Goal: Task Accomplishment & Management: Manage account settings

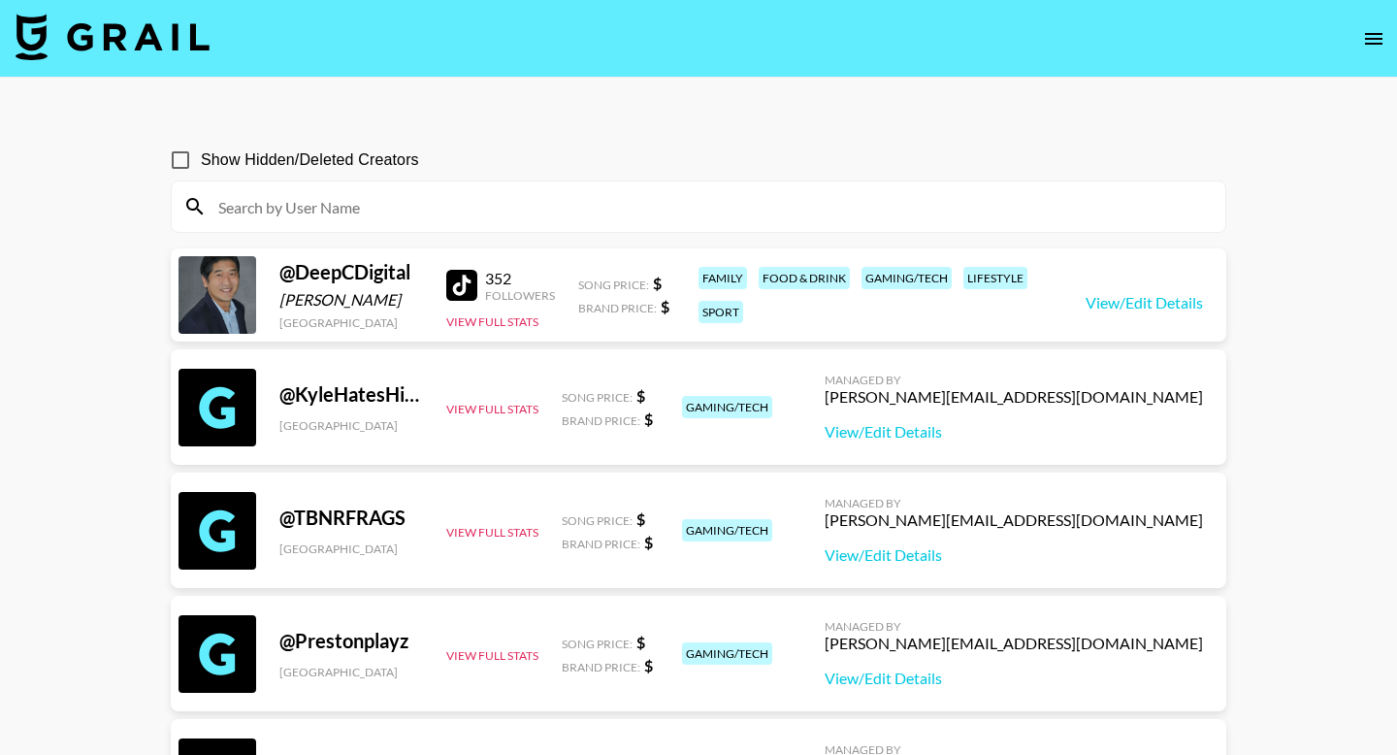
click at [802, 215] on input at bounding box center [710, 206] width 1007 height 31
click at [784, 212] on input at bounding box center [710, 206] width 1007 height 31
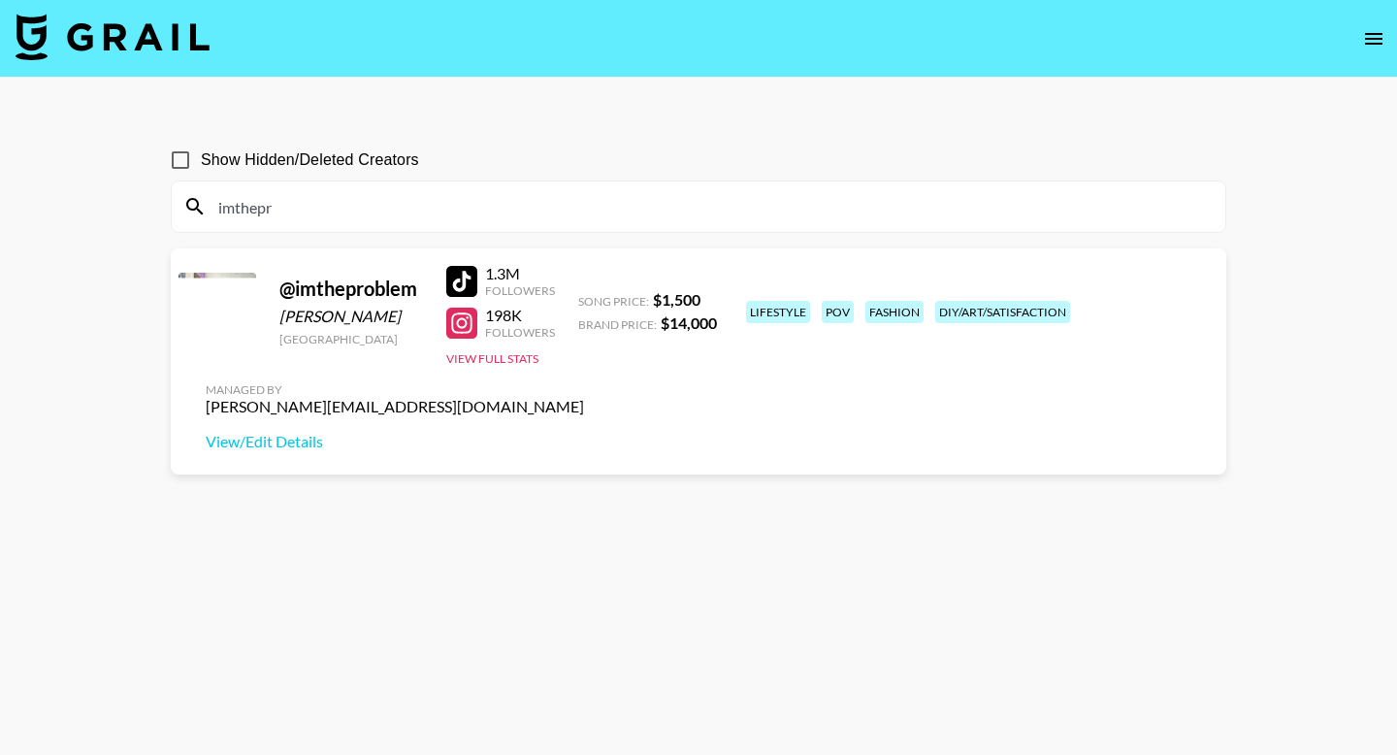
type input "imthepr"
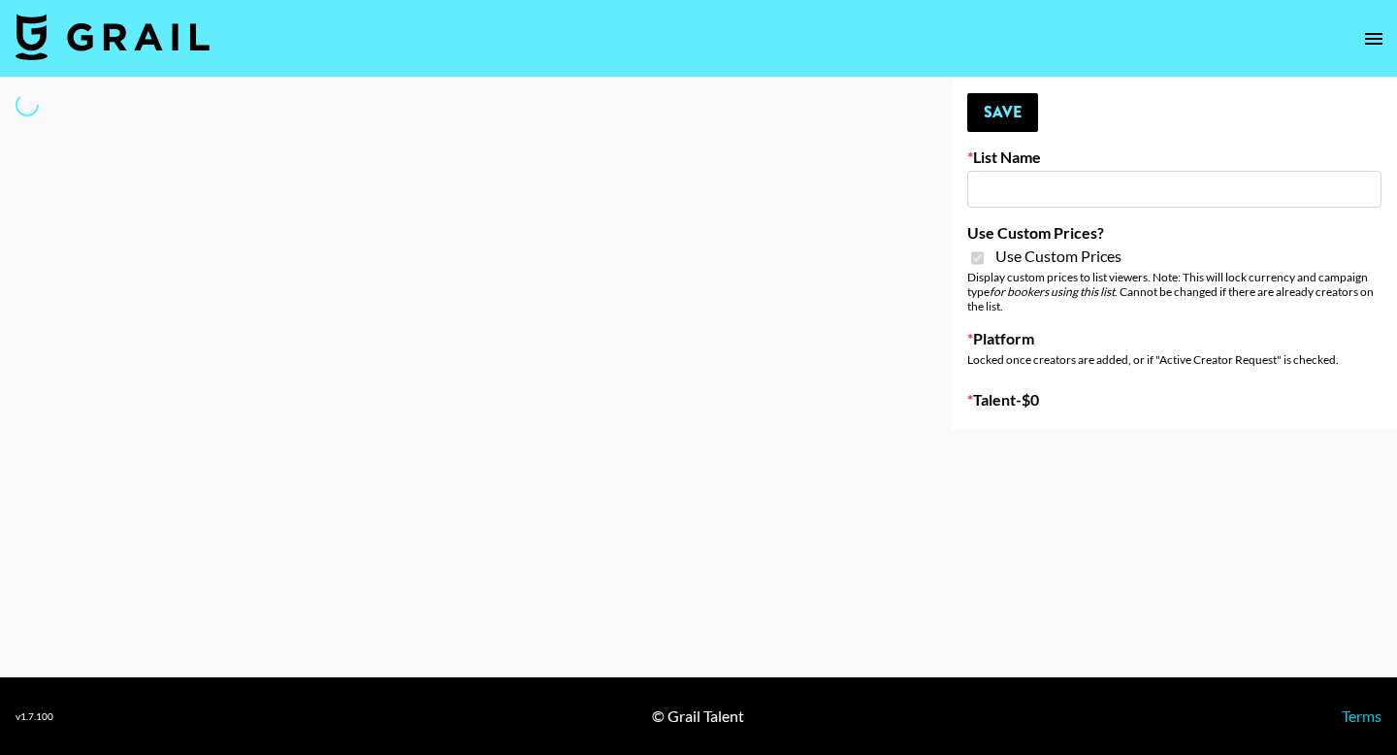
type input "Flimeal + Liveling"
checkbox input "true"
select select "Brand"
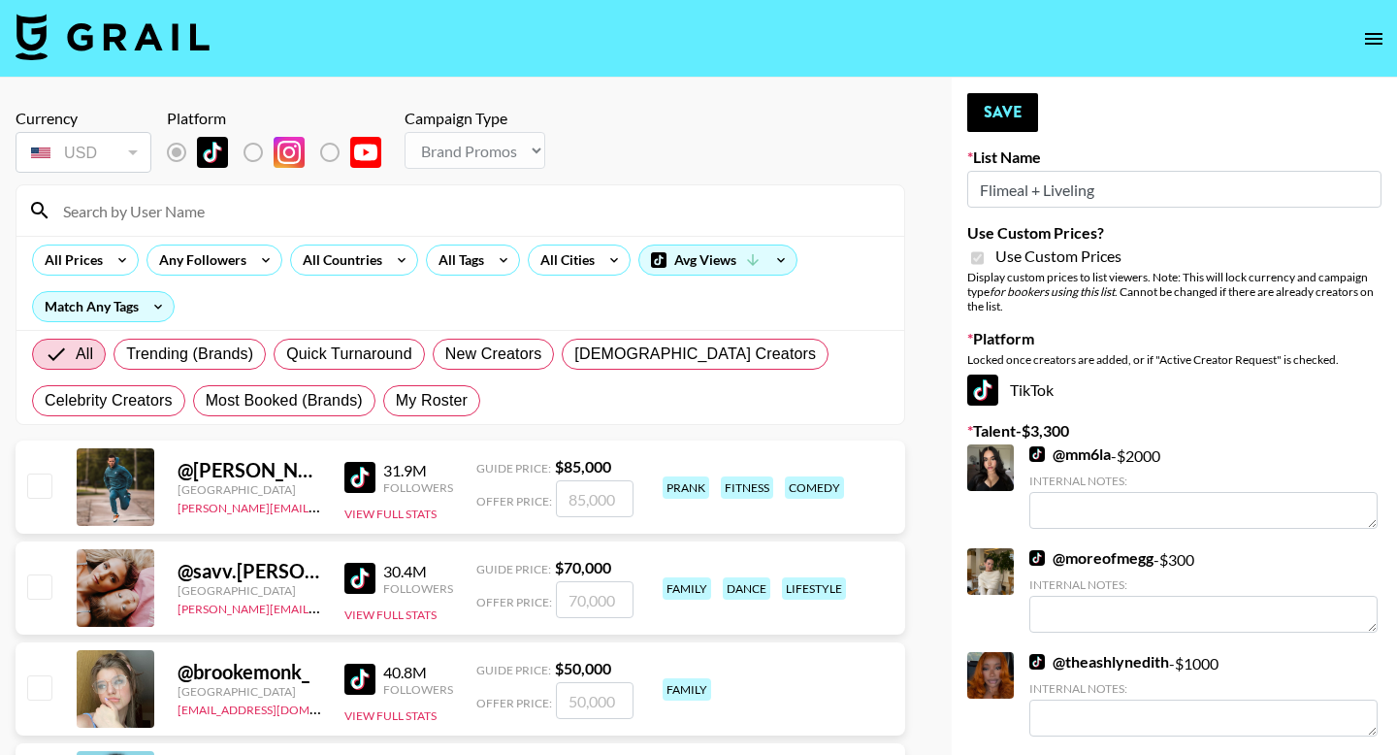
click at [441, 406] on span "My Roster" at bounding box center [432, 400] width 72 height 23
click at [396, 401] on input "My Roster" at bounding box center [396, 401] width 0 height 0
radio input "true"
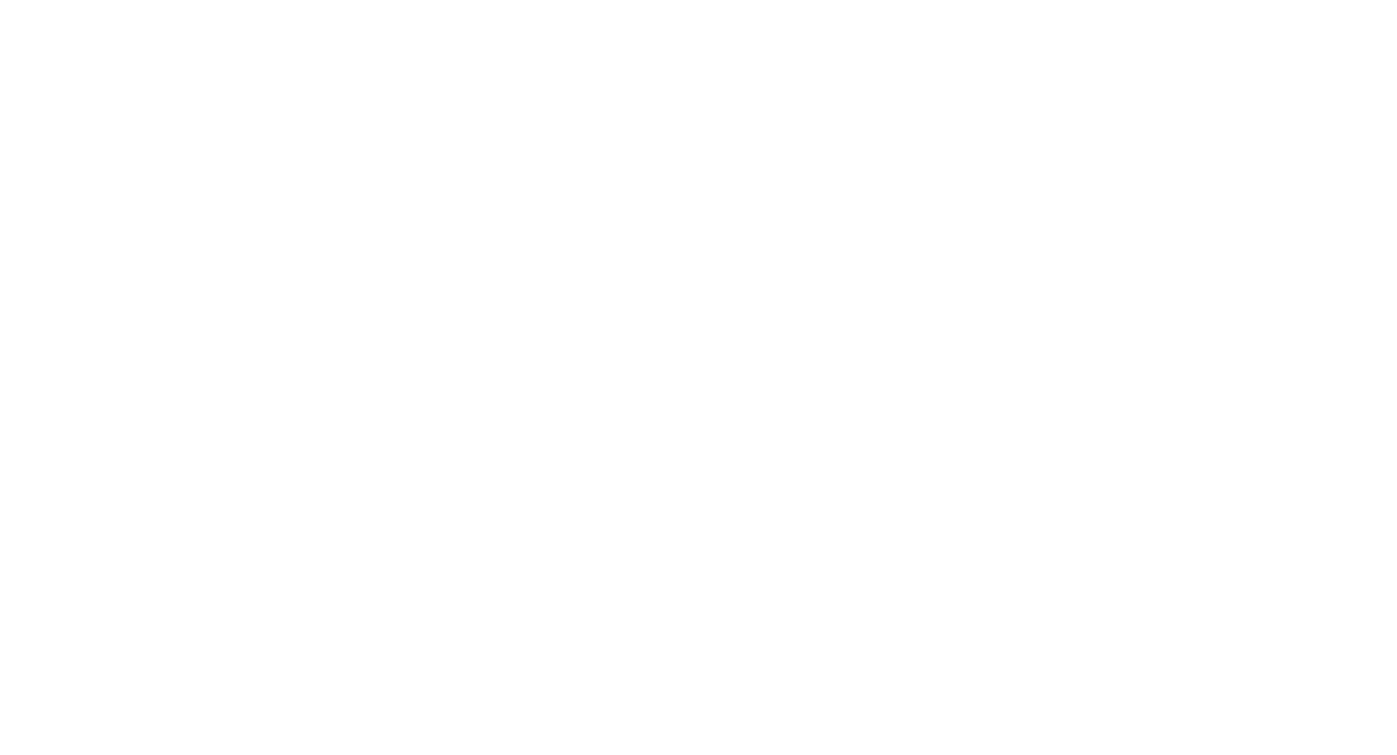
click at [371, 72] on body at bounding box center [698, 377] width 1397 height 755
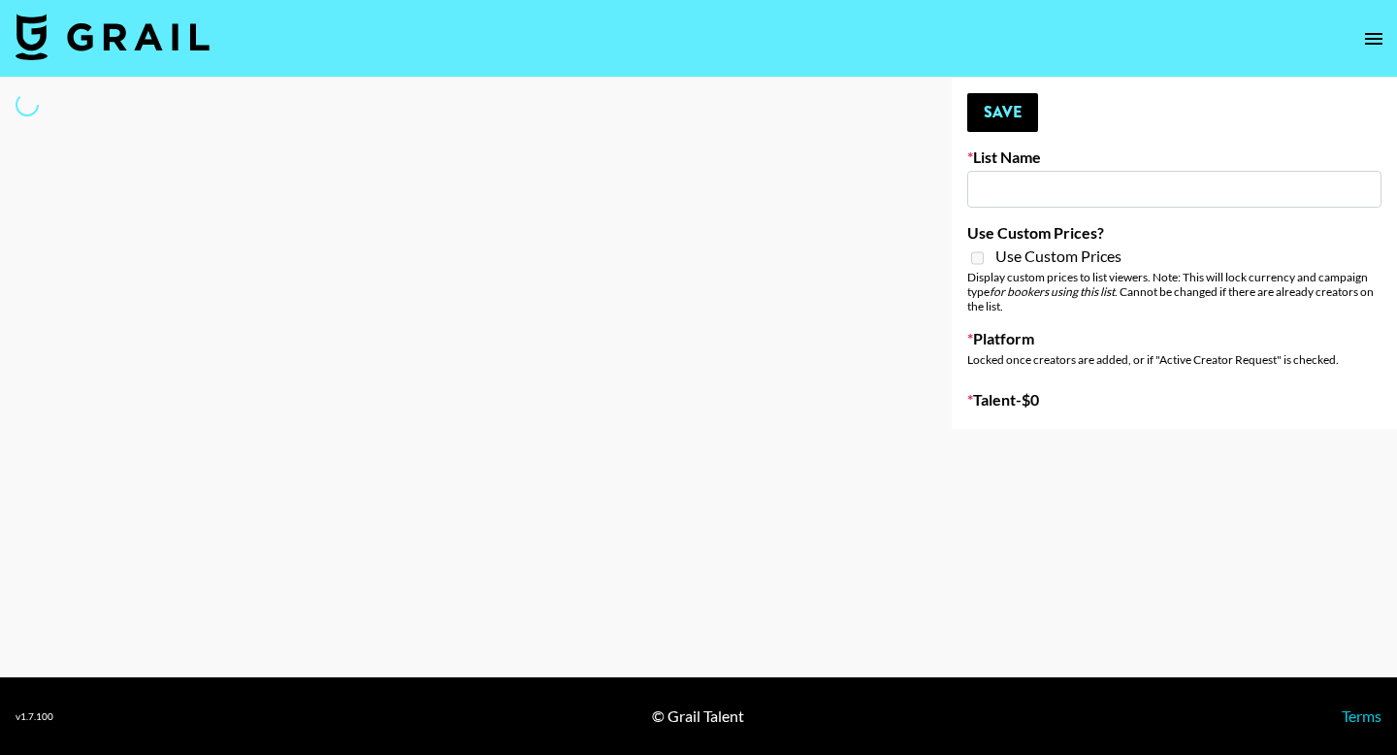
click at [361, 149] on div at bounding box center [460, 253] width 921 height 351
type input "Flimeal + Liveling"
checkbox input "true"
select select "Brand"
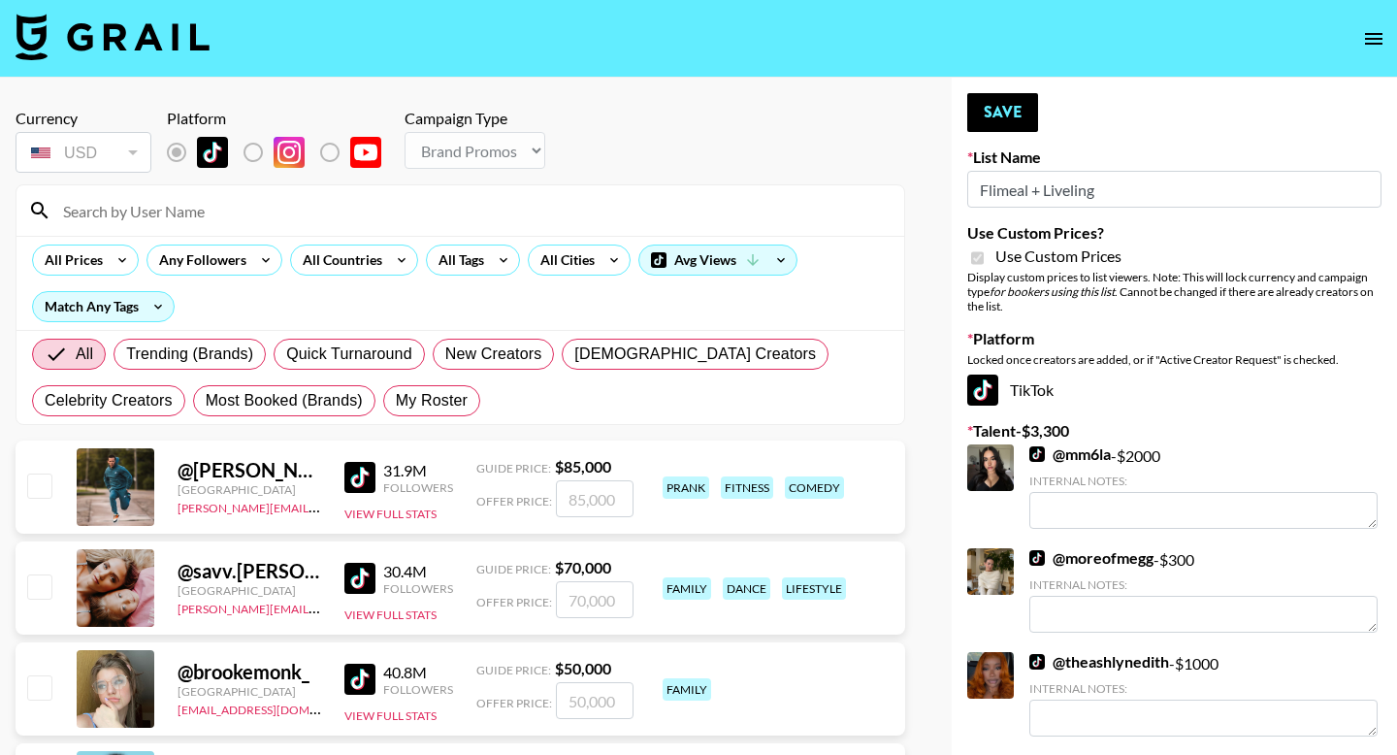
click at [367, 210] on input at bounding box center [471, 210] width 841 height 31
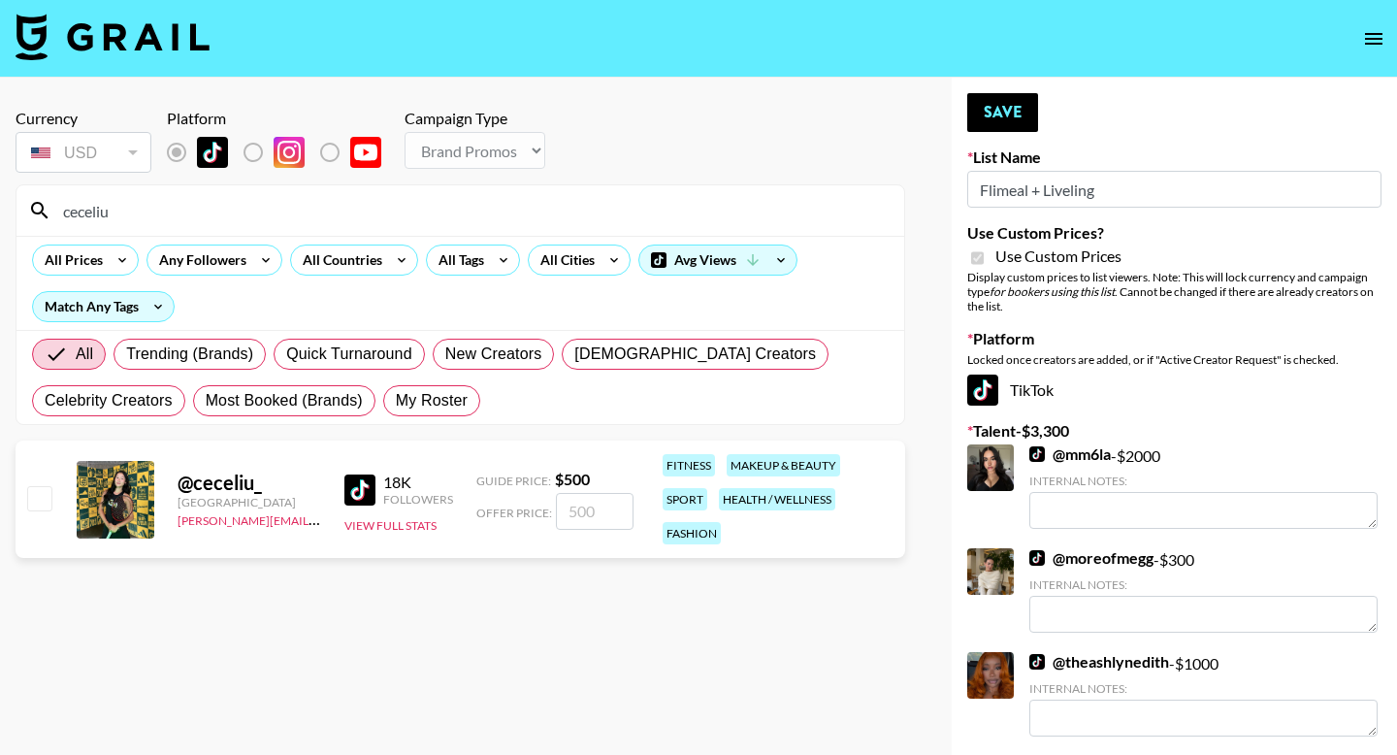
type input "ceceliu"
click at [32, 498] on input "checkbox" at bounding box center [38, 497] width 23 height 23
checkbox input "true"
type input "500"
click at [991, 111] on button "Save" at bounding box center [1002, 112] width 71 height 39
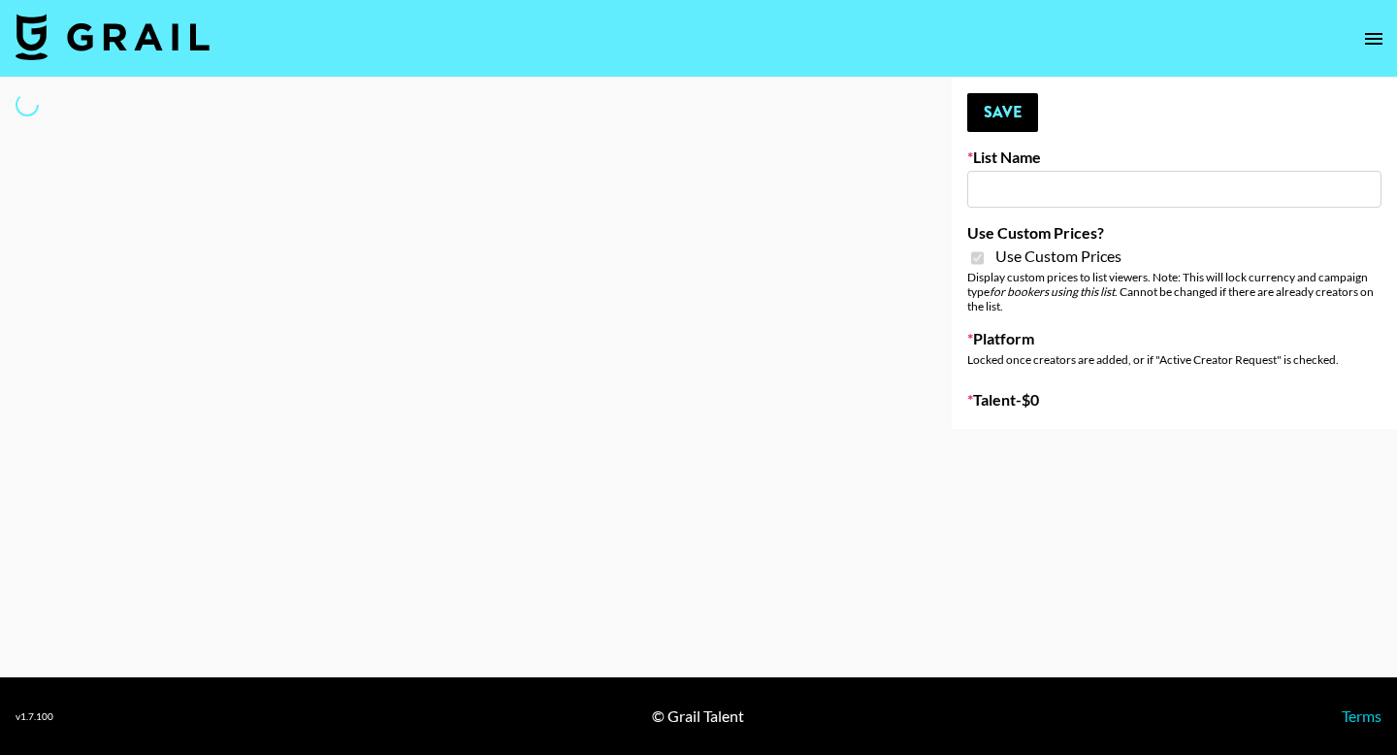
type input "Peppermayo"
checkbox input "true"
select select "Brand"
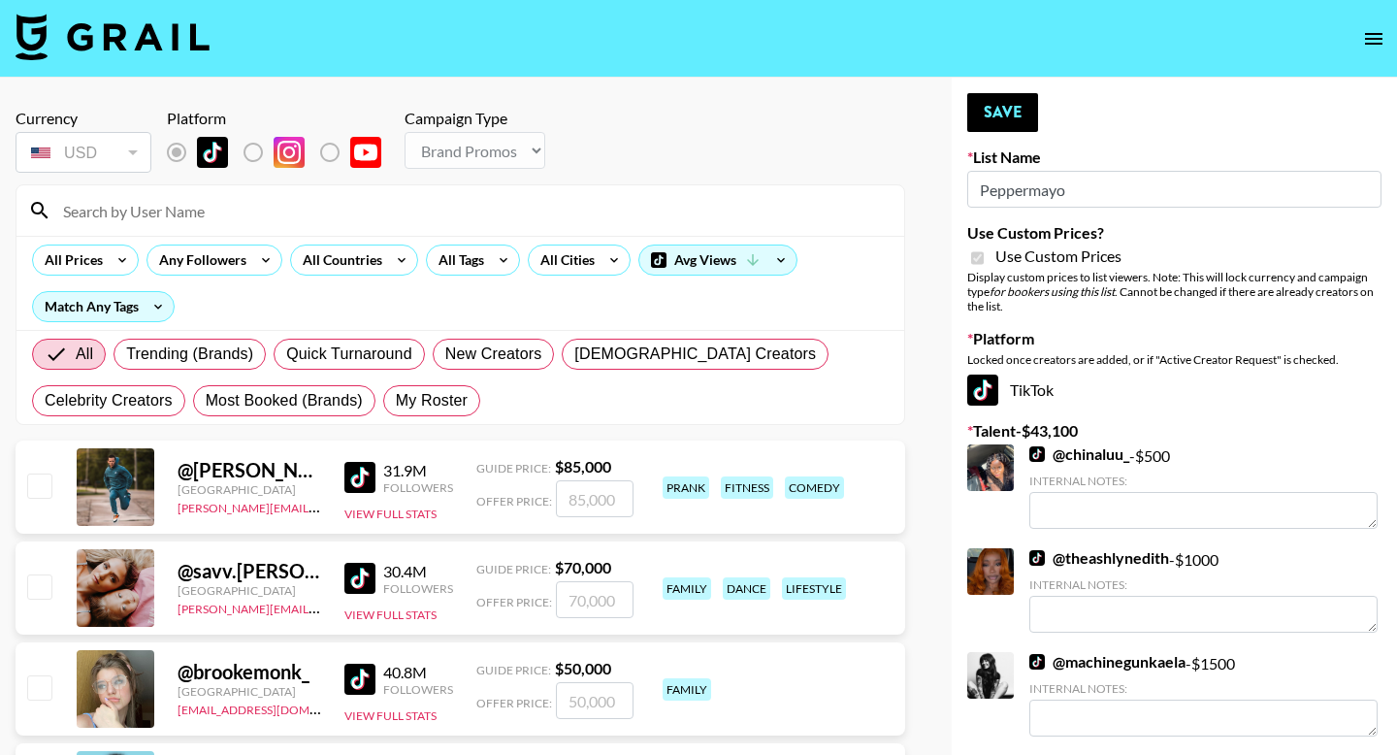
click at [465, 392] on span "My Roster" at bounding box center [432, 400] width 72 height 23
click at [396, 401] on input "My Roster" at bounding box center [396, 401] width 0 height 0
radio input "true"
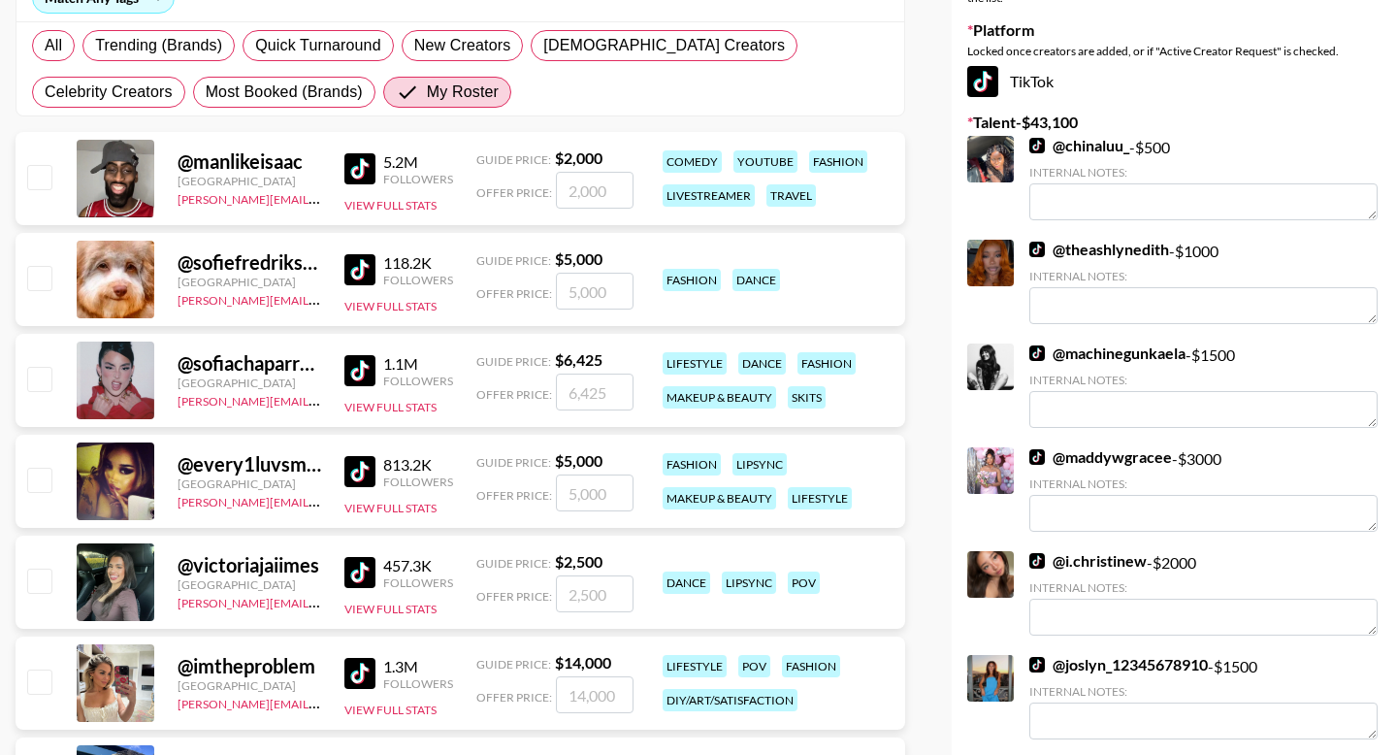
scroll to position [326, 0]
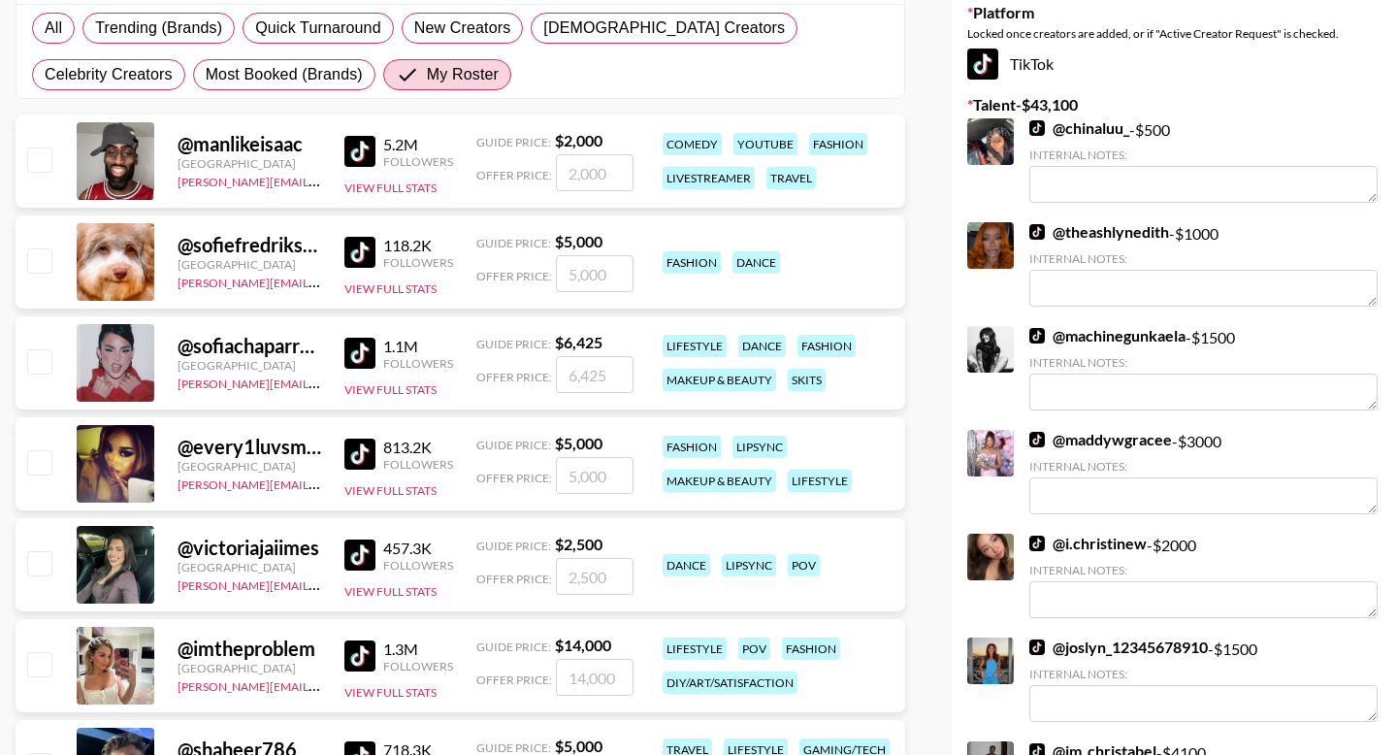
click at [36, 365] on input "checkbox" at bounding box center [38, 360] width 23 height 23
checkbox input "true"
type input "6425"
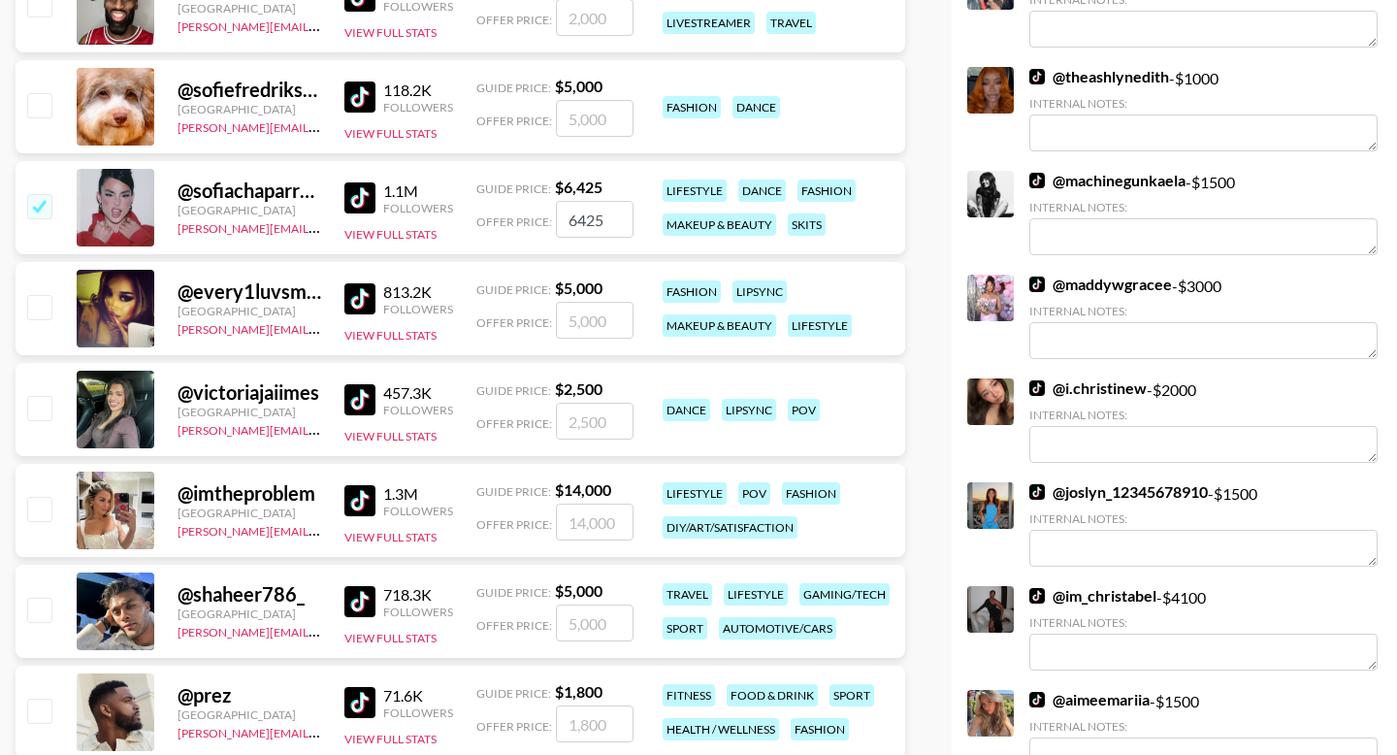
scroll to position [483, 0]
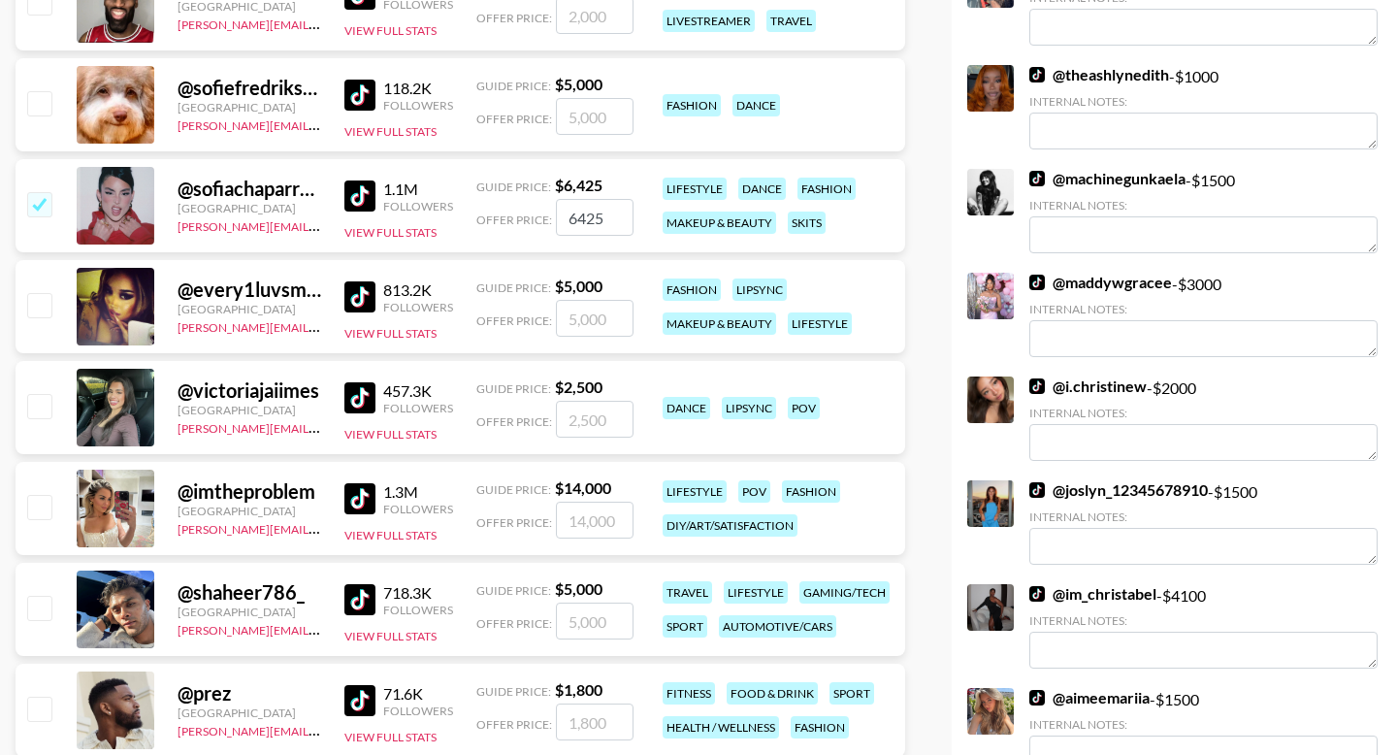
click at [39, 503] on input "checkbox" at bounding box center [38, 506] width 23 height 23
checkbox input "true"
type input "14000"
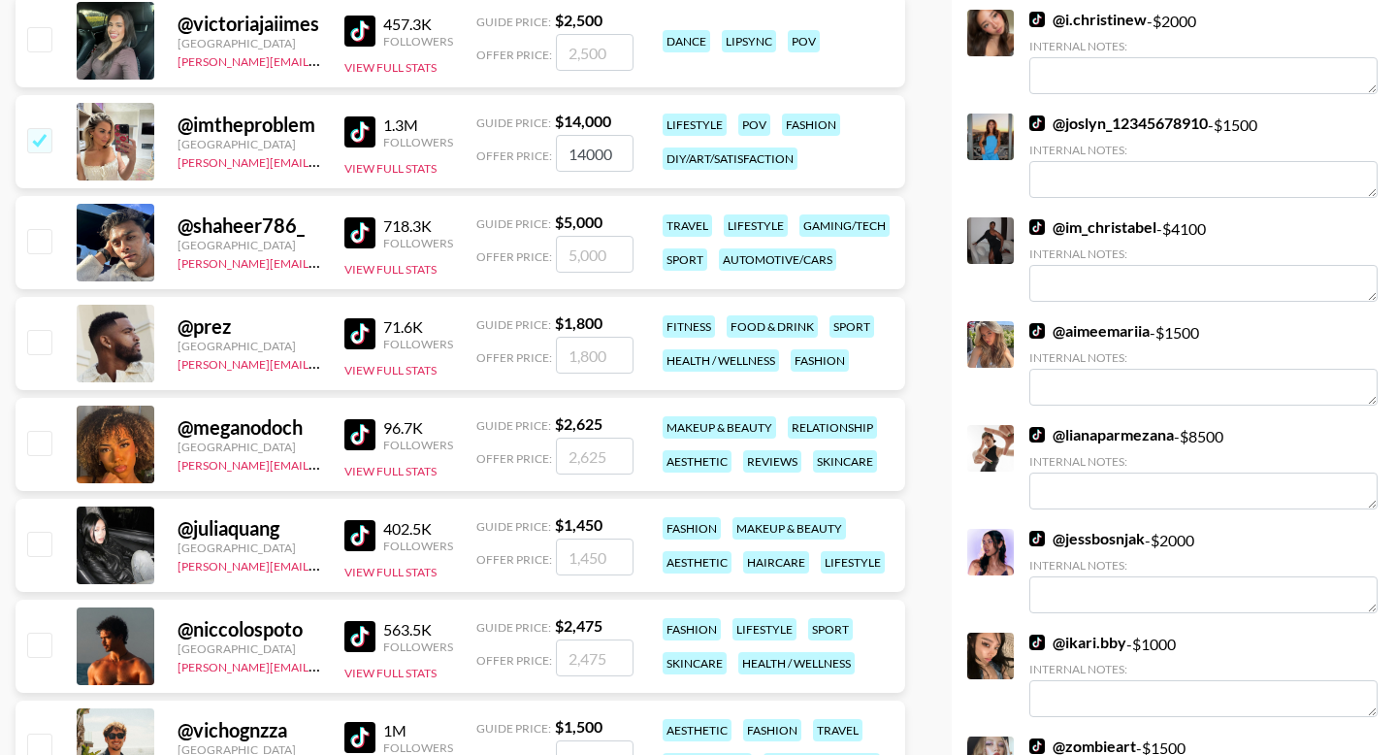
scroll to position [1025, 0]
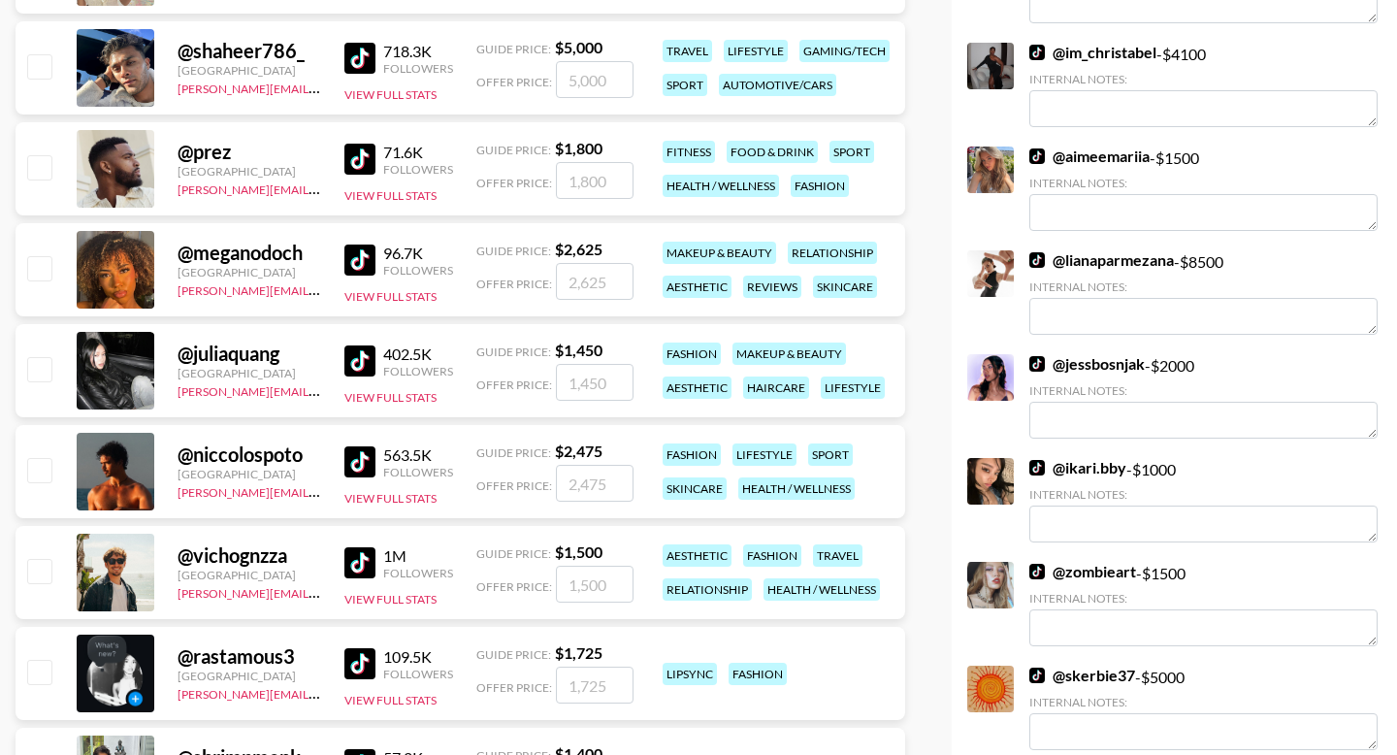
click at [46, 368] on input "checkbox" at bounding box center [38, 368] width 23 height 23
checkbox input "true"
type input "1450"
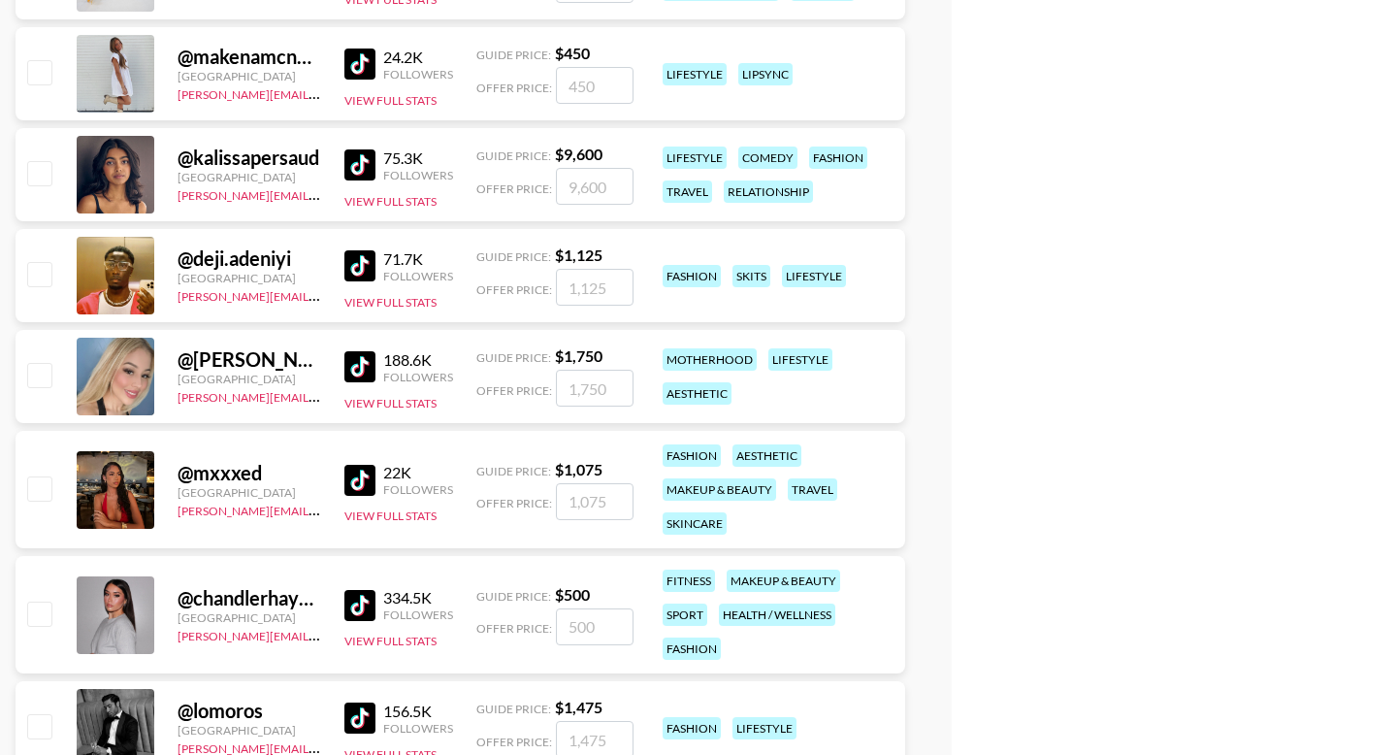
scroll to position [2694, 0]
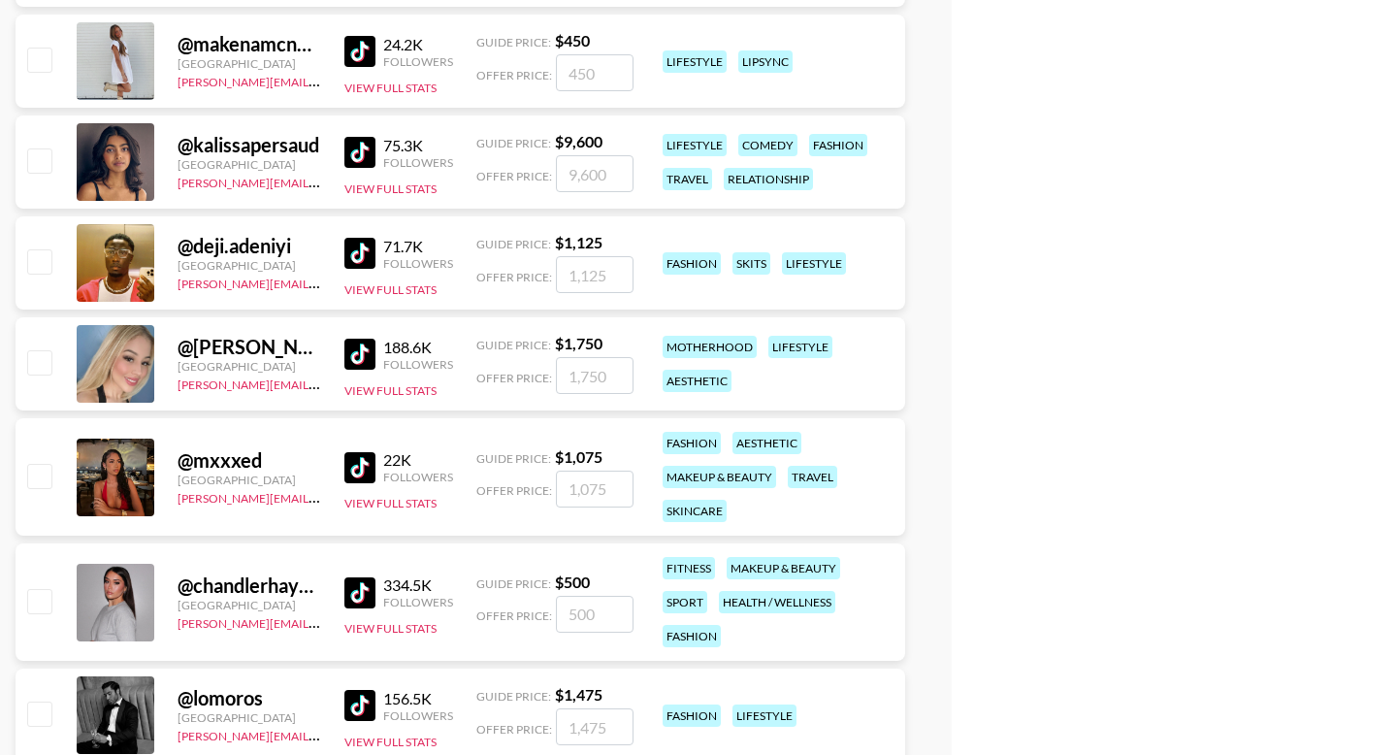
click at [40, 481] on input "checkbox" at bounding box center [38, 475] width 23 height 23
checkbox input "true"
type input "1075"
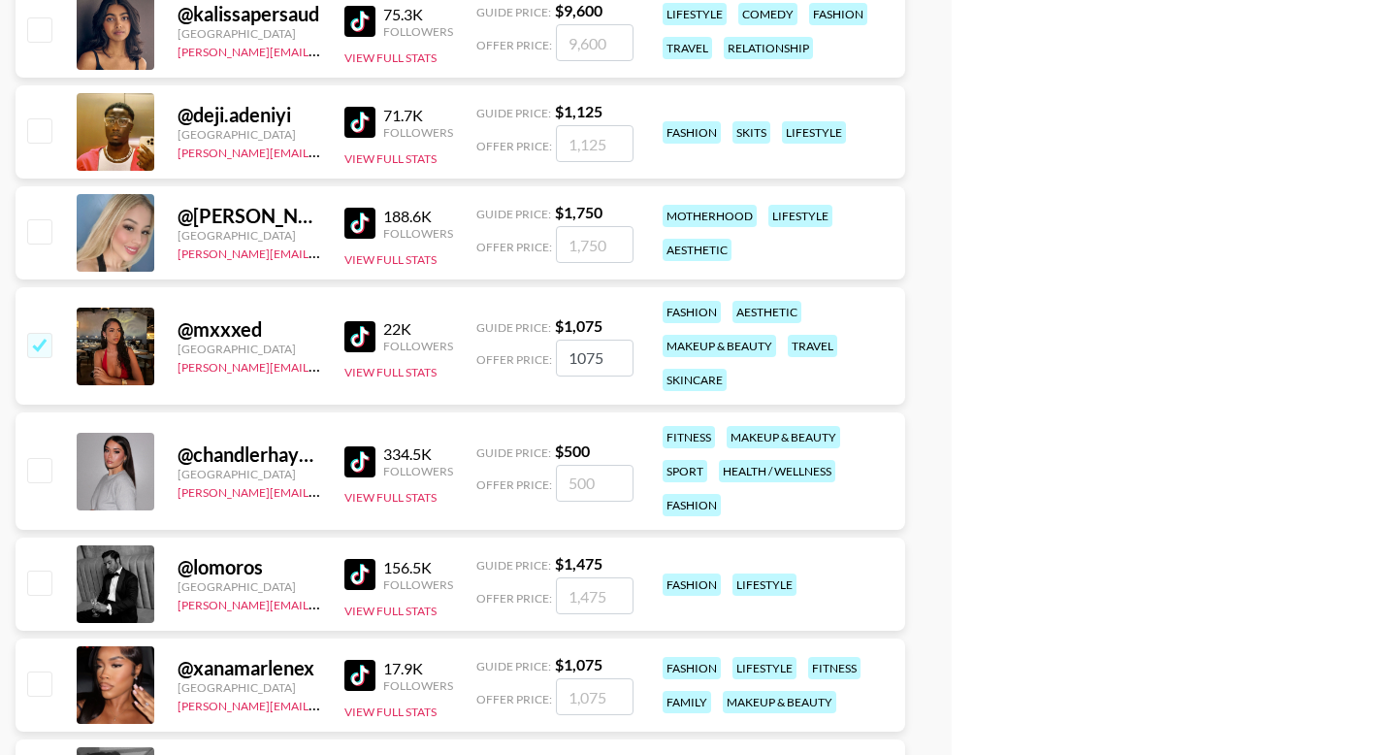
scroll to position [3187, 0]
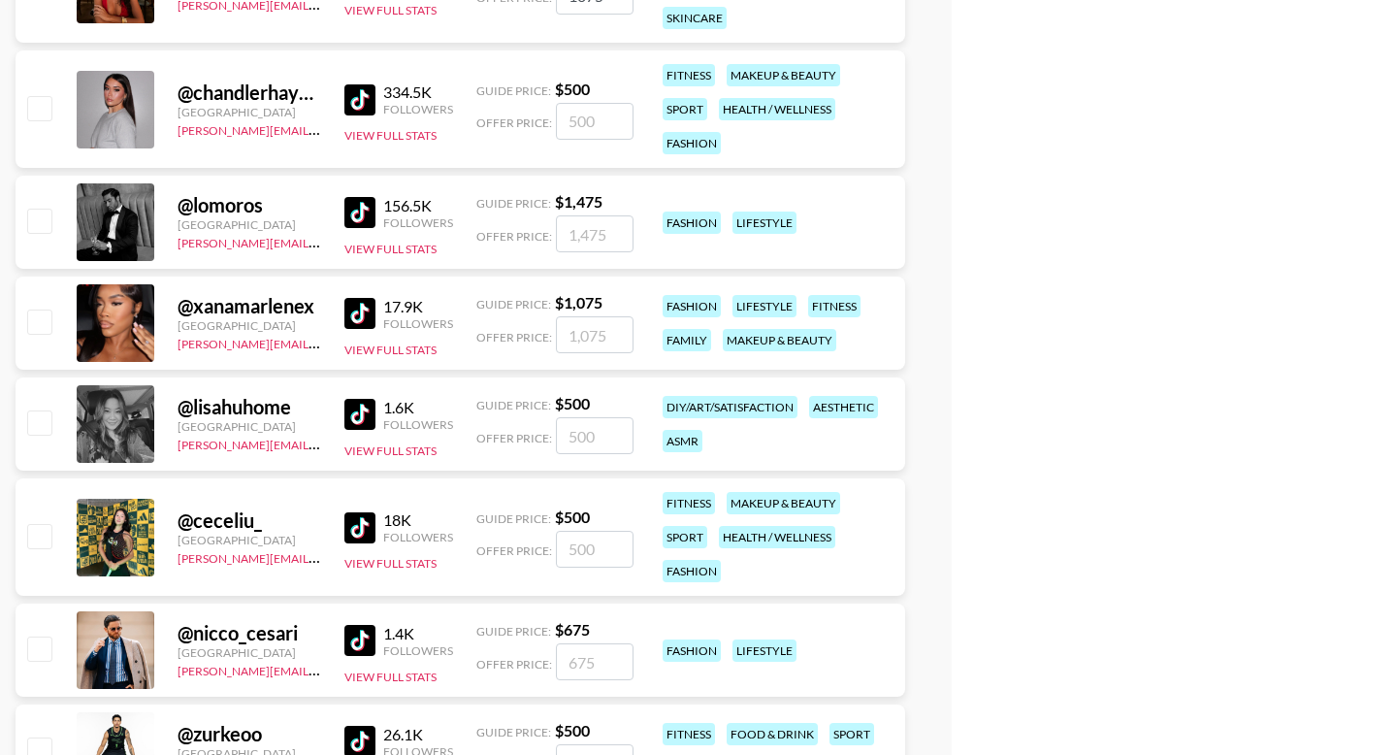
click at [36, 323] on input "checkbox" at bounding box center [38, 321] width 23 height 23
checkbox input "true"
type input "1075"
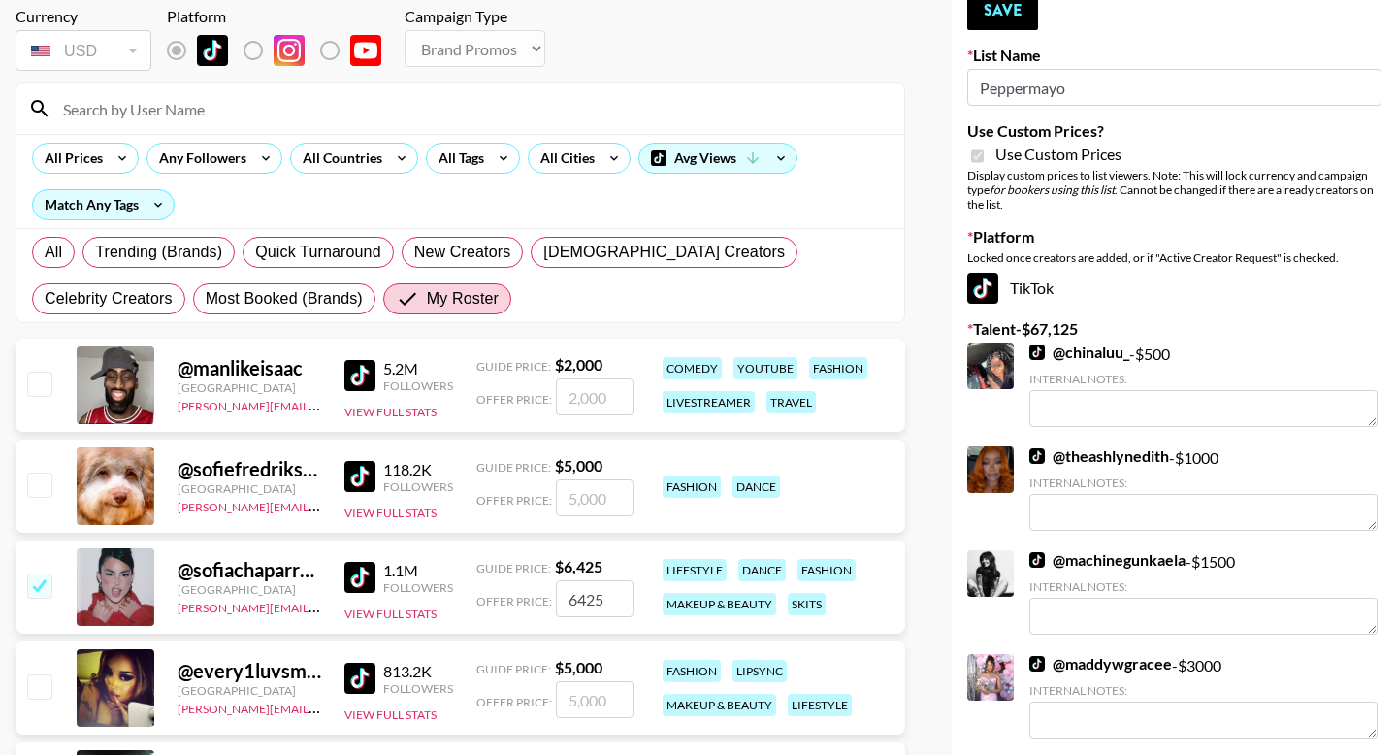
scroll to position [49, 0]
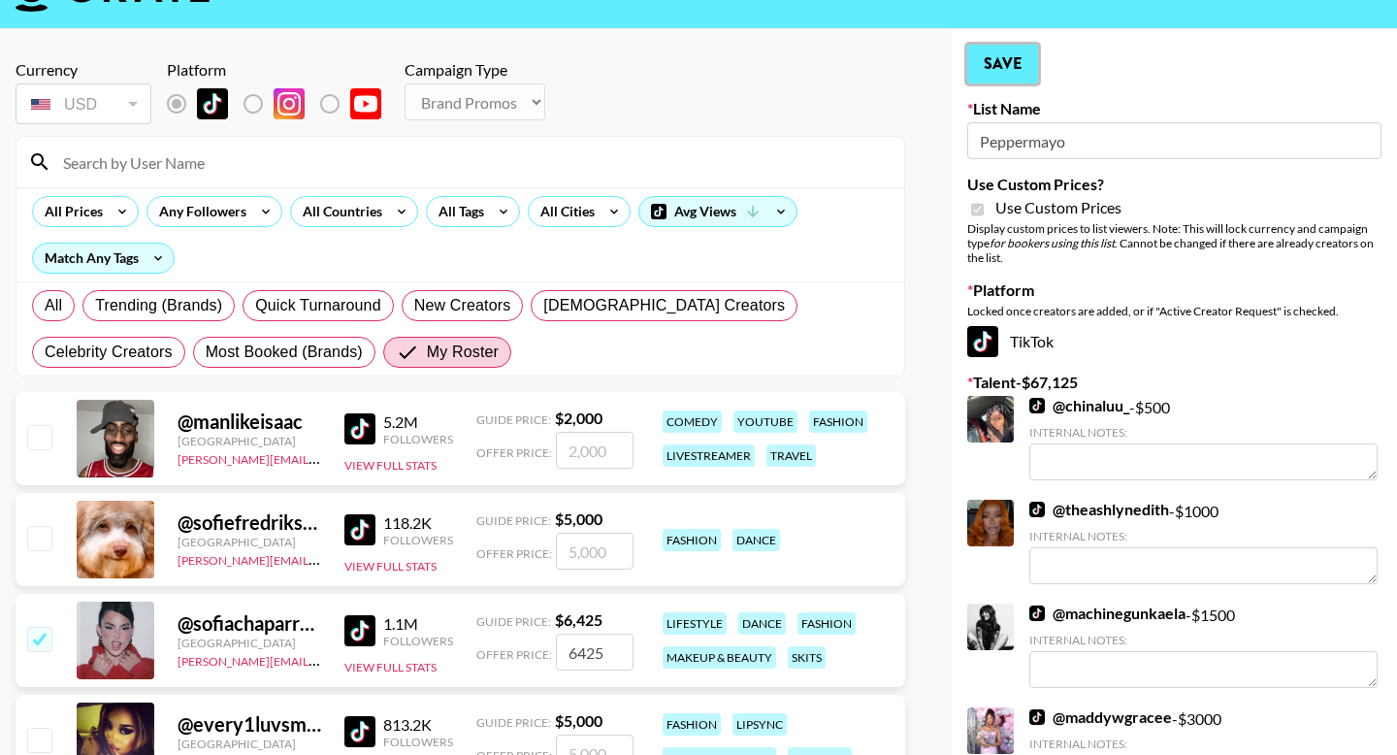
click at [1023, 72] on button "Save" at bounding box center [1002, 64] width 71 height 39
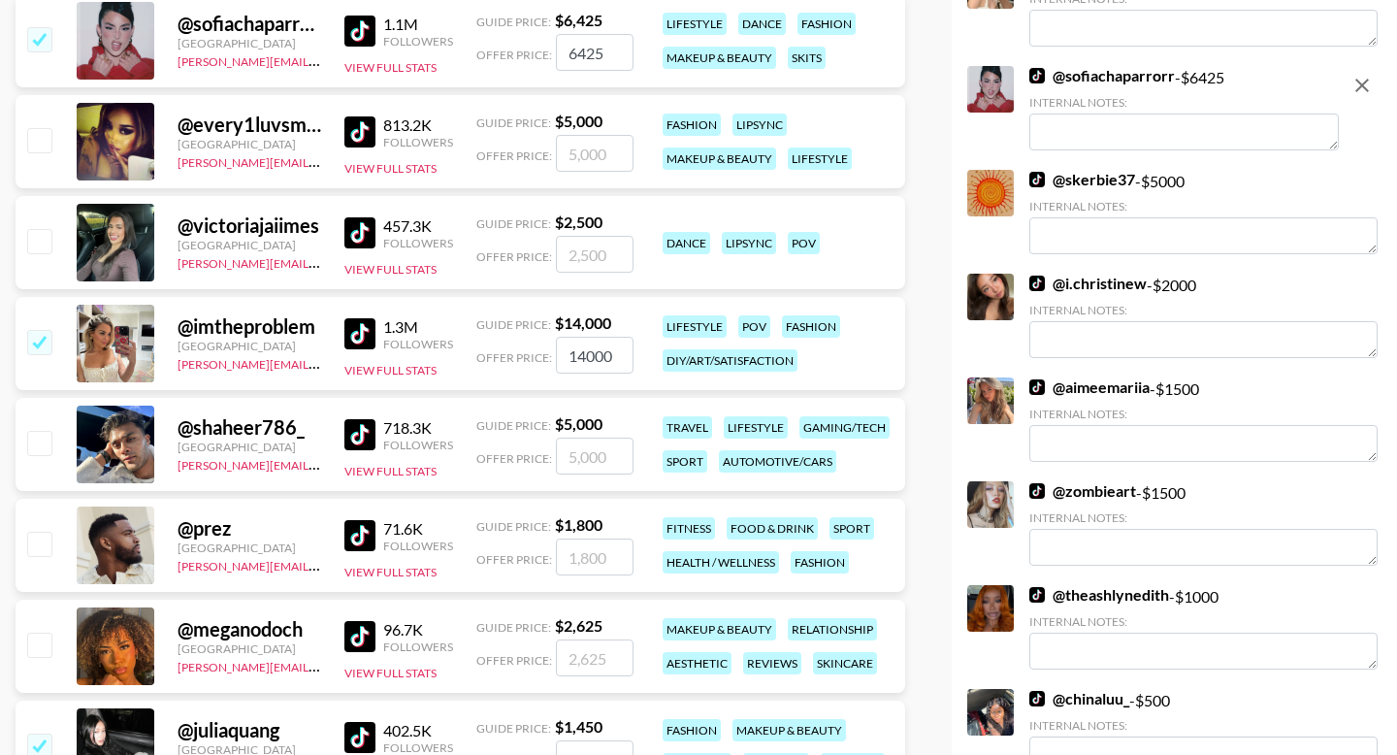
scroll to position [651, 0]
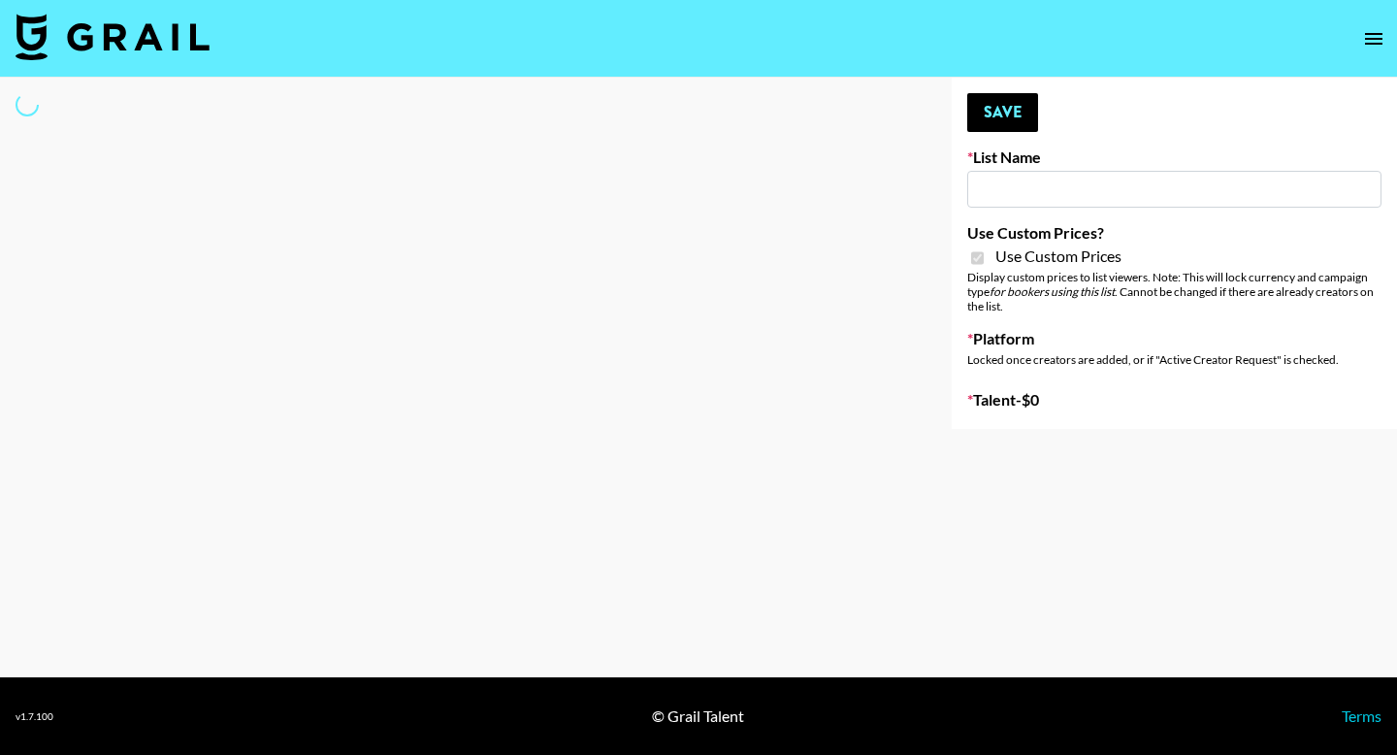
type input "Whipped US"
checkbox input "true"
select select "Brand"
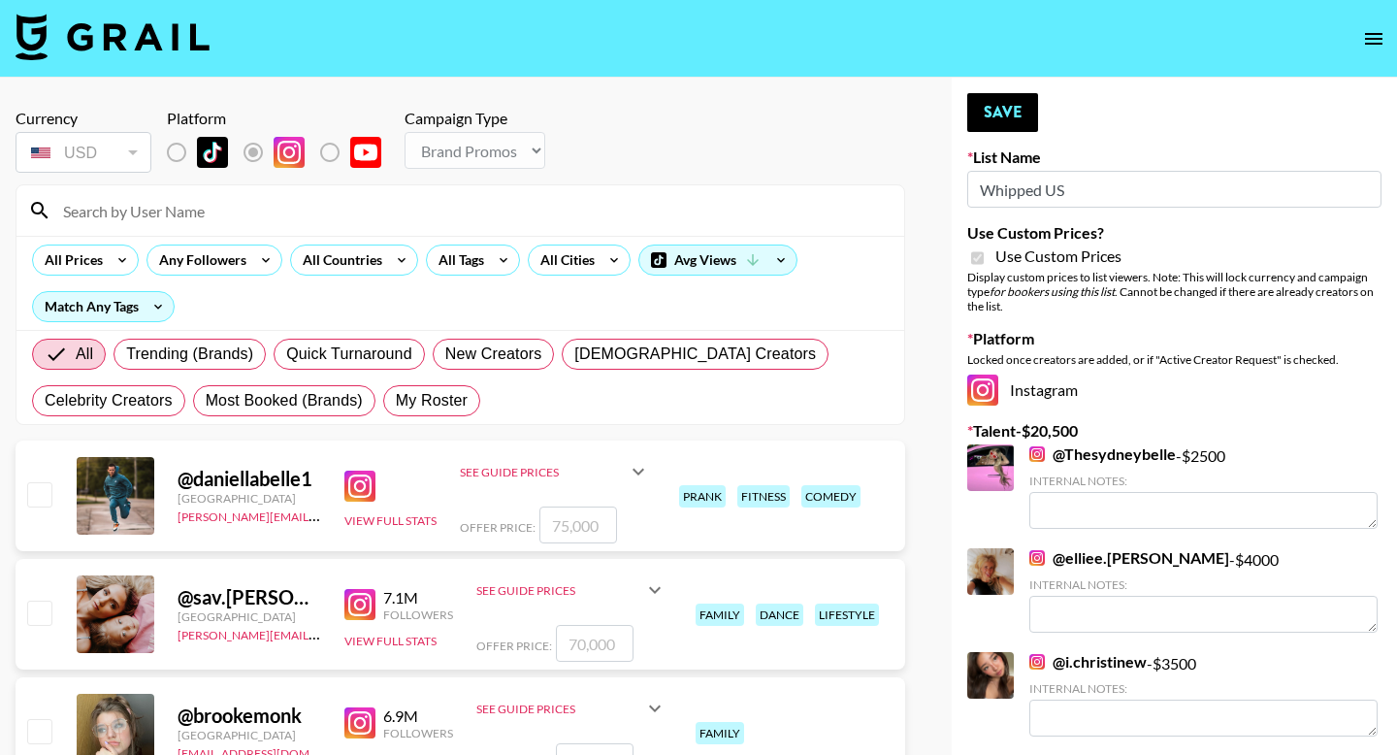
click at [446, 403] on span "My Roster" at bounding box center [432, 400] width 72 height 23
click at [396, 401] on input "My Roster" at bounding box center [396, 401] width 0 height 0
radio input "true"
